Goal: Task Accomplishment & Management: Manage account settings

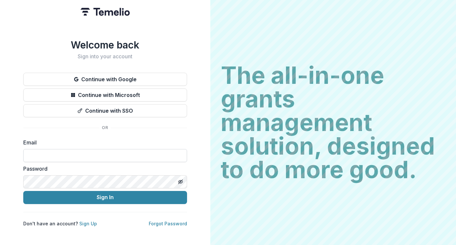
click at [122, 153] on input at bounding box center [105, 155] width 164 height 13
type input "**********"
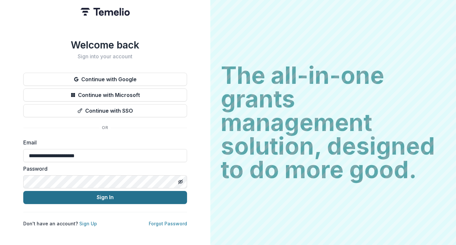
click at [68, 194] on button "Sign In" at bounding box center [105, 197] width 164 height 13
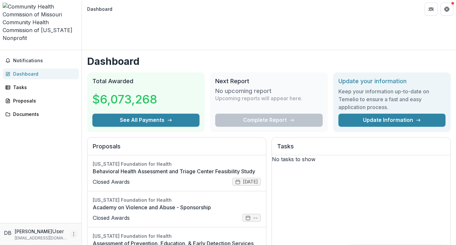
click at [71, 234] on icon "More" at bounding box center [73, 233] width 5 height 5
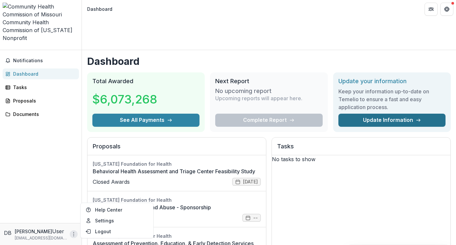
click at [346, 114] on link "Update Information" at bounding box center [391, 120] width 107 height 13
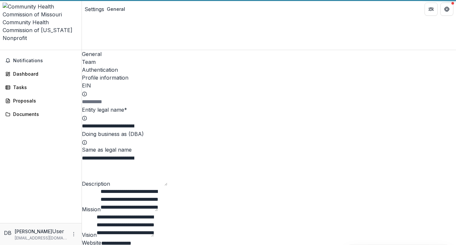
type input "**********"
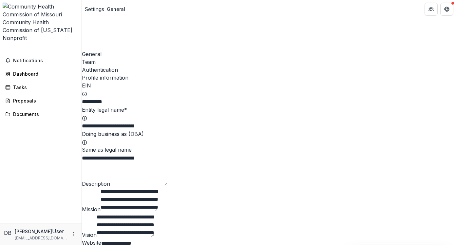
click at [3, 48] on icon "Open entity switcher" at bounding box center [3, 48] width 0 height 0
click at [20, 111] on div "Notifications Dashboard Tasks Proposals Documents" at bounding box center [41, 136] width 82 height 173
click at [71, 237] on icon "More" at bounding box center [73, 233] width 5 height 5
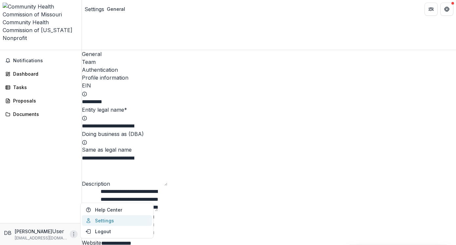
click at [97, 222] on link "Settings" at bounding box center [117, 220] width 70 height 11
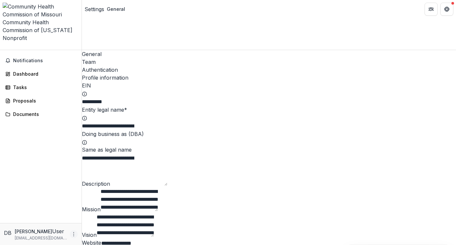
click at [70, 237] on div "DB[PERSON_NAME] User [EMAIL_ADDRESS][DOMAIN_NAME]" at bounding box center [41, 234] width 74 height 14
click at [72, 235] on icon "More" at bounding box center [73, 233] width 5 height 5
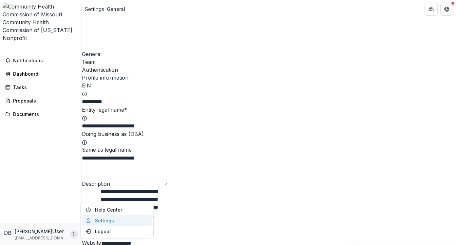
click at [96, 219] on link "Settings" at bounding box center [117, 220] width 70 height 11
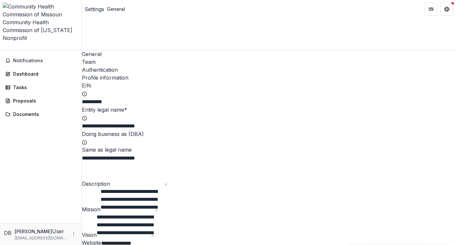
click at [93, 9] on div "Settings" at bounding box center [94, 9] width 20 height 8
click at [118, 58] on div "Team" at bounding box center [269, 62] width 374 height 8
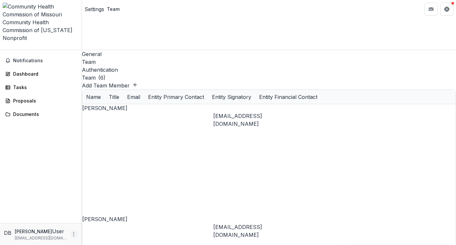
click at [72, 234] on icon "More" at bounding box center [73, 233] width 5 height 5
click at [100, 225] on link "Settings" at bounding box center [117, 220] width 70 height 11
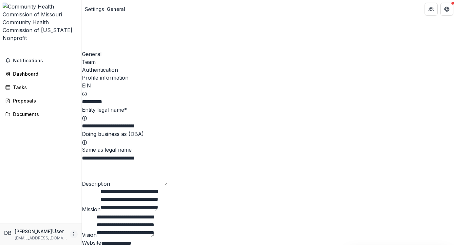
click at [73, 236] on icon "More" at bounding box center [73, 233] width 5 height 5
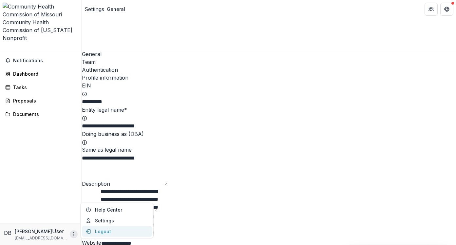
click at [95, 234] on button "Logout" at bounding box center [117, 231] width 70 height 11
